Goal: Task Accomplishment & Management: Manage account settings

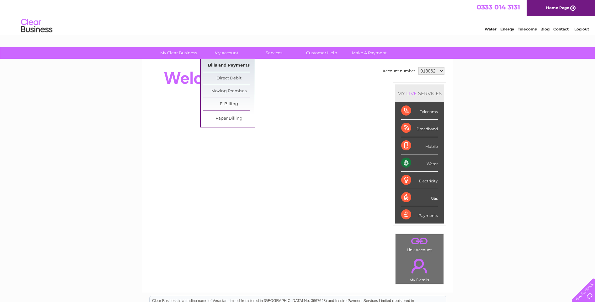
click at [220, 65] on link "Bills and Payments" at bounding box center [229, 65] width 52 height 13
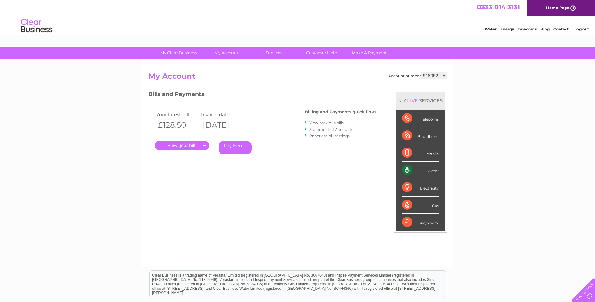
click at [445, 76] on select "918062 918064 918065 918066 1039637 1039659 1128316 1129866" at bounding box center [434, 76] width 26 height 8
select select "1039637"
click at [421, 72] on select "918062 918064 918065 918066 1039637 1039659 1128316 1129866" at bounding box center [434, 76] width 26 height 8
click at [444, 78] on select "918062 918064 918065 918066 1039637 1039659 1128316 1129866" at bounding box center [434, 76] width 26 height 8
select select "1129866"
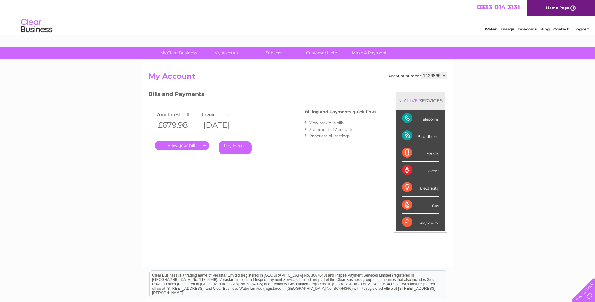
click at [421, 72] on select "918062 918064 918065 918066 1039637 1039659 1128316 1129866" at bounding box center [434, 76] width 26 height 8
click at [191, 146] on link "." at bounding box center [182, 145] width 55 height 9
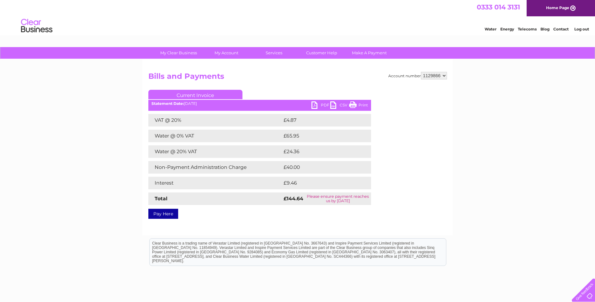
click at [313, 104] on link "PDF" at bounding box center [321, 105] width 19 height 9
